Goal: Check status

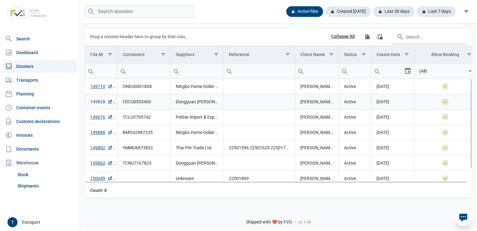
click at [100, 101] on link "149828" at bounding box center [101, 101] width 22 height 6
